Goal: Task Accomplishment & Management: Manage account settings

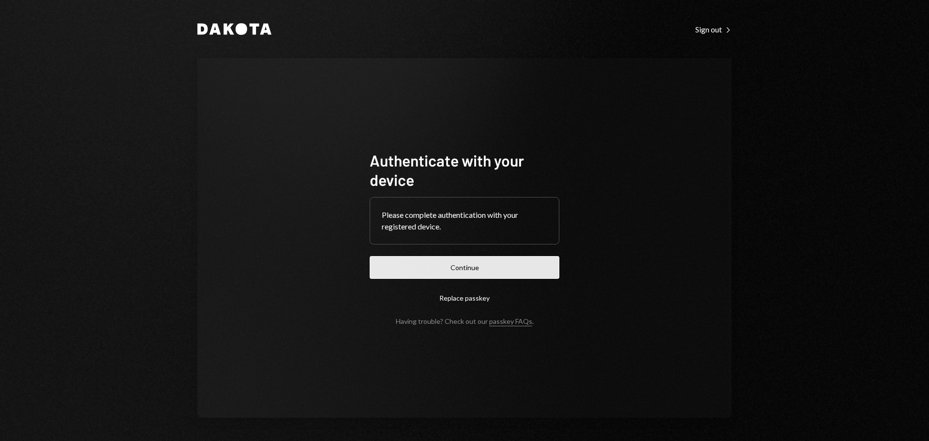
click at [413, 266] on button "Continue" at bounding box center [465, 267] width 190 height 23
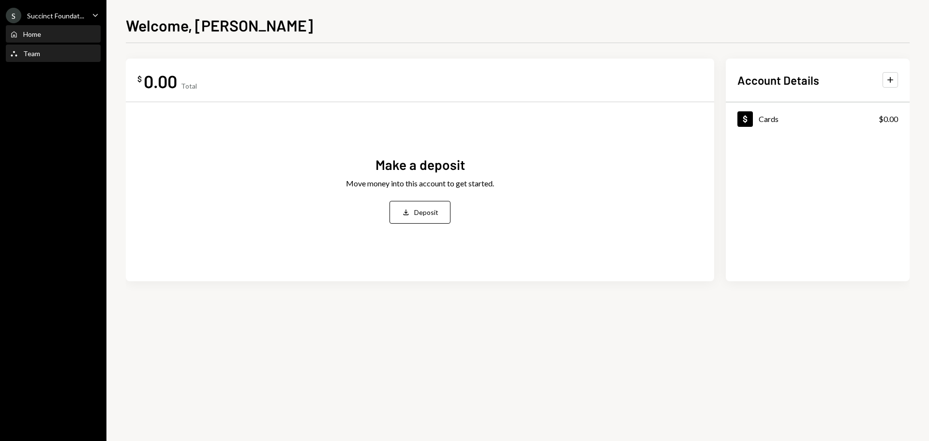
click at [41, 52] on div "Team Team" at bounding box center [53, 53] width 87 height 9
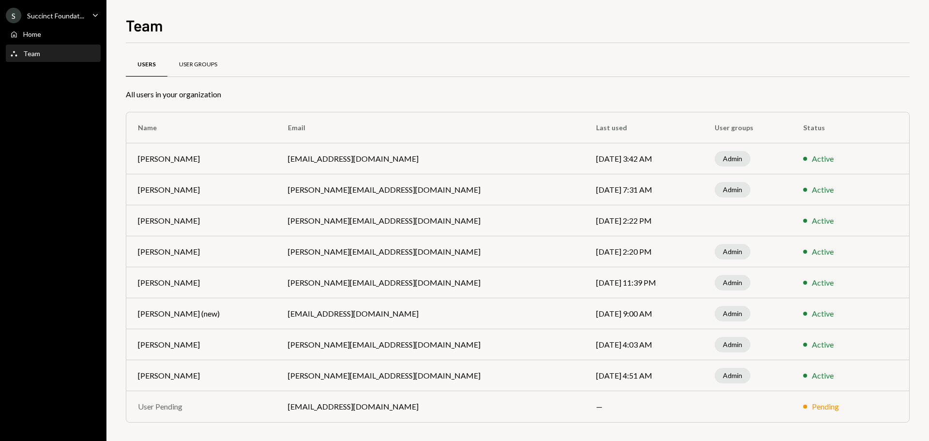
click at [185, 63] on div "User Groups" at bounding box center [198, 64] width 38 height 8
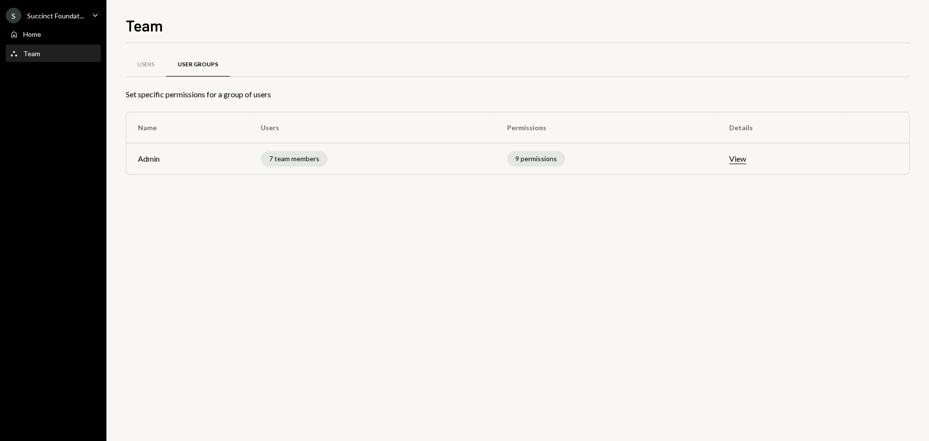
click at [745, 155] on button "View" at bounding box center [737, 159] width 17 height 10
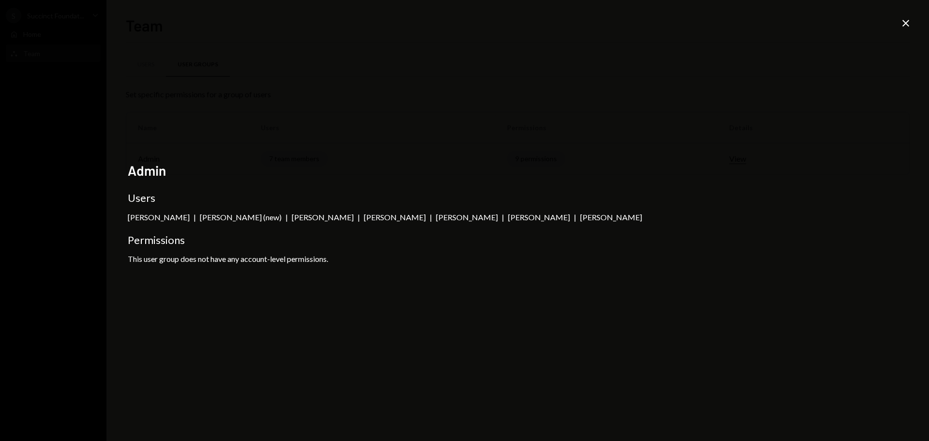
click at [906, 15] on div "Admin Users [PERSON_NAME] | [PERSON_NAME] (new) | [PERSON_NAME] | [PERSON_NAME]…" at bounding box center [464, 220] width 929 height 441
click at [905, 19] on icon "Close" at bounding box center [906, 23] width 12 height 12
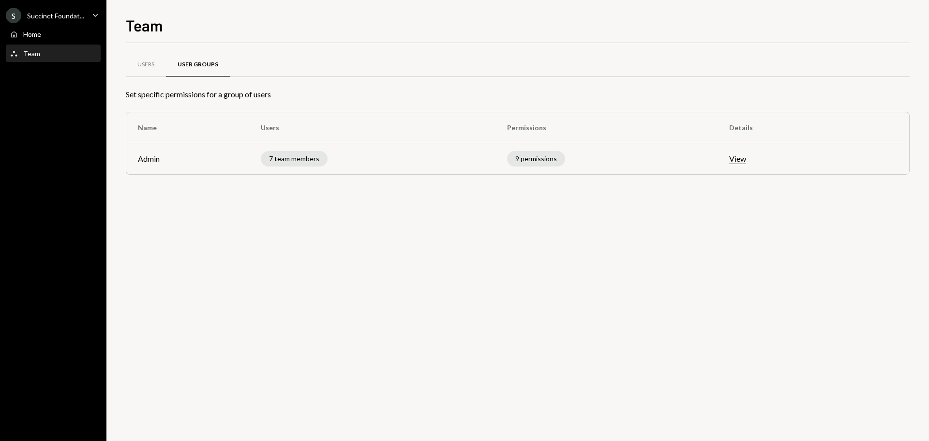
click at [47, 12] on div "Succinct Foundat..." at bounding box center [55, 16] width 57 height 8
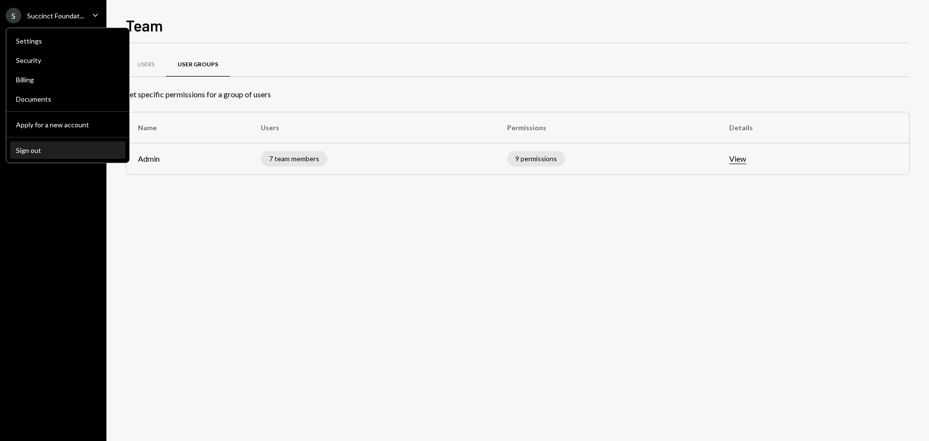
click at [16, 150] on div "Sign out" at bounding box center [68, 150] width 104 height 8
